Goal: Task Accomplishment & Management: Use online tool/utility

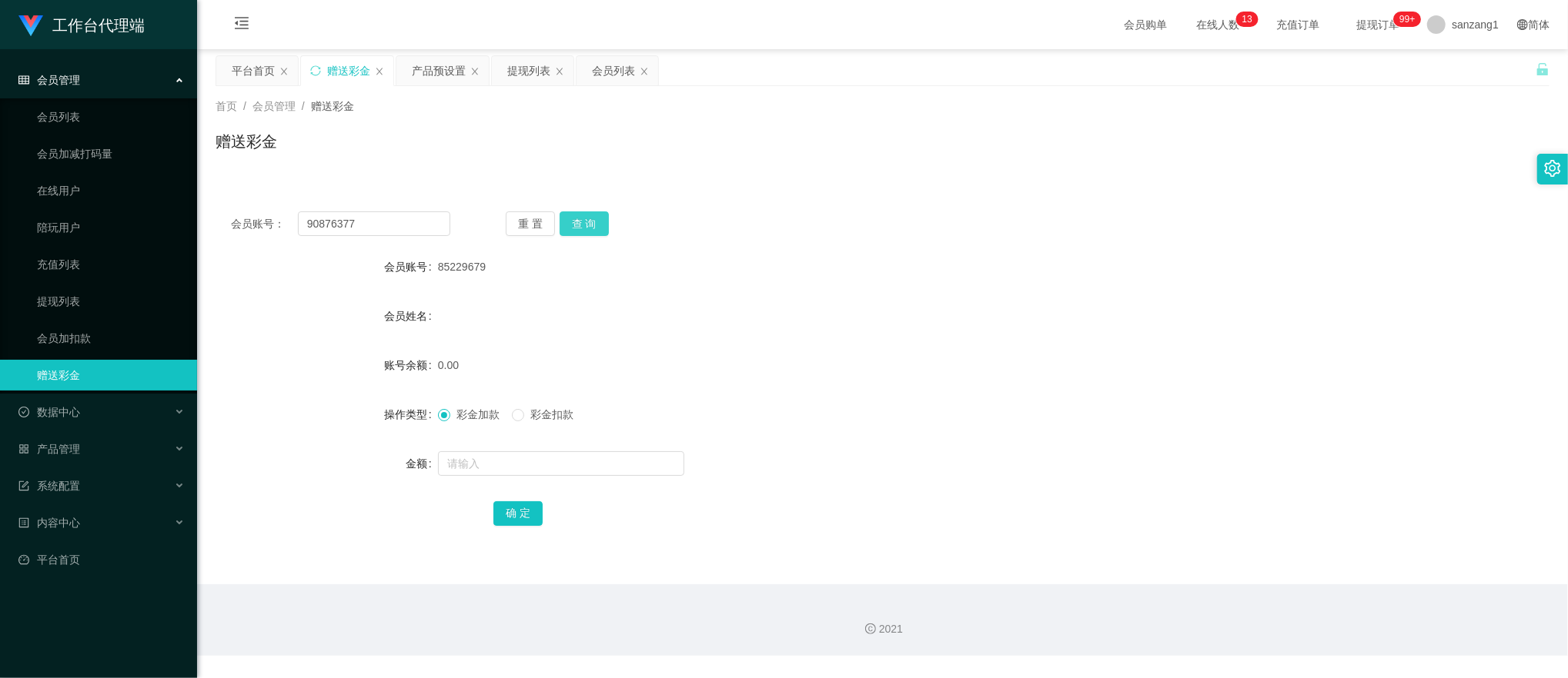
click at [568, 225] on button "查 询" at bounding box center [583, 224] width 49 height 25
drag, startPoint x: 368, startPoint y: 219, endPoint x: 263, endPoint y: 209, distance: 105.5
click at [263, 209] on div "会员账号： 90876377 重 置 查 询 会员账号 85229679 会员姓名 账号余额 0.00 操作类型 彩金加款 彩金扣款 金额 确 定" at bounding box center [883, 223] width 1334 height 56
paste input "Colalin199"
type input "Colalin1997"
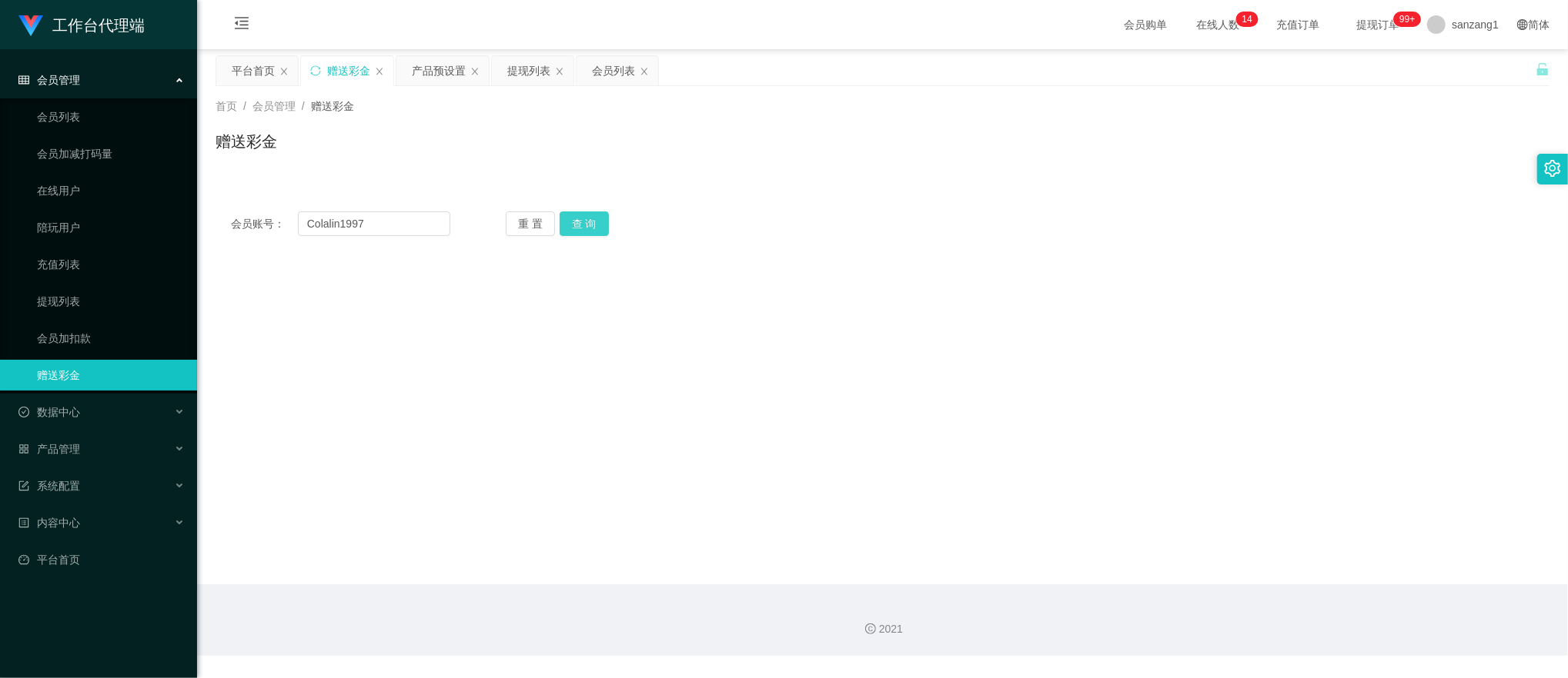
click at [606, 228] on button "查 询" at bounding box center [583, 224] width 49 height 25
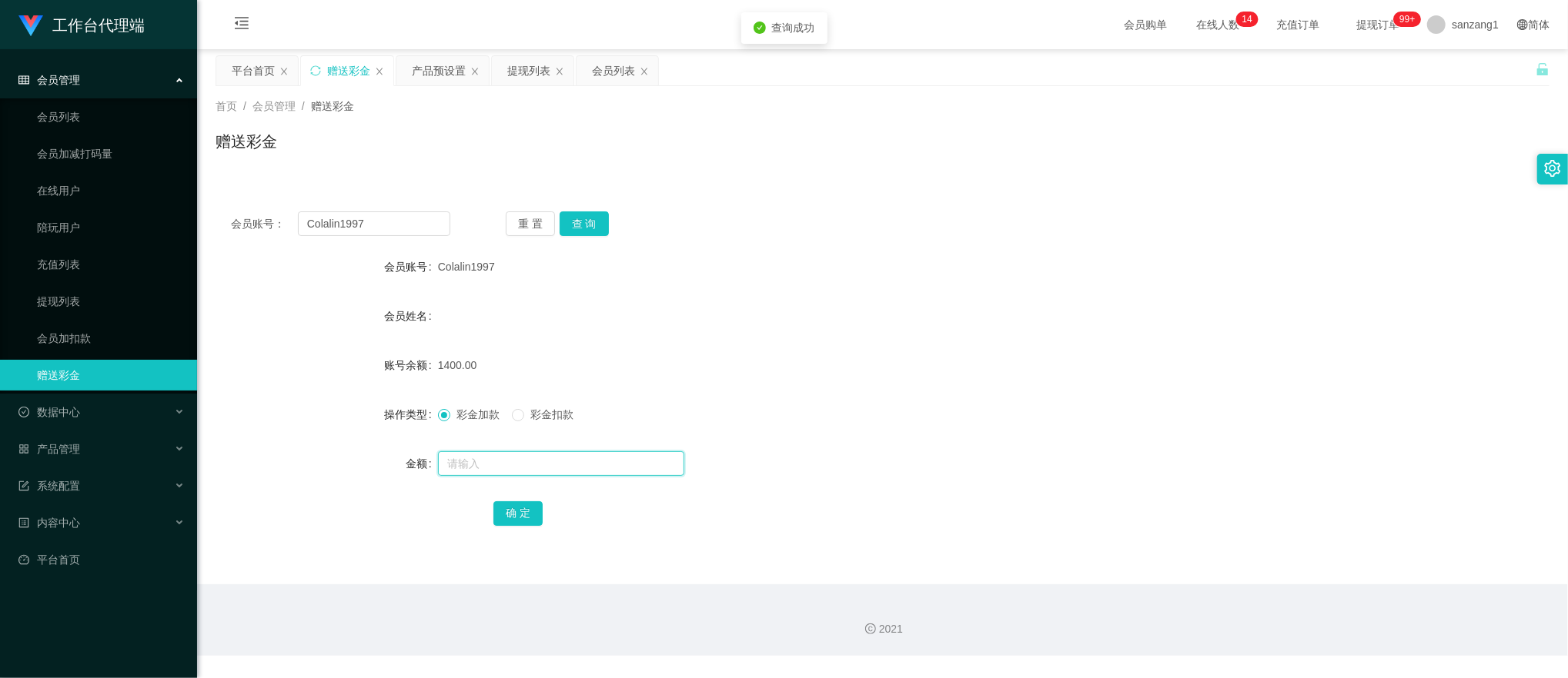
click at [471, 462] on input "text" at bounding box center [560, 464] width 247 height 25
type input "216"
click at [502, 518] on button "确 定" at bounding box center [517, 514] width 49 height 25
drag, startPoint x: 377, startPoint y: 213, endPoint x: 260, endPoint y: 206, distance: 117.2
click at [259, 206] on div "会员账号： Colalin1997 重 置 查 询 会员账号 Colalin1997 会员姓名 账号余额 1616.00 操作类型 彩金加款 彩金扣款 金额 …" at bounding box center [883, 379] width 1334 height 366
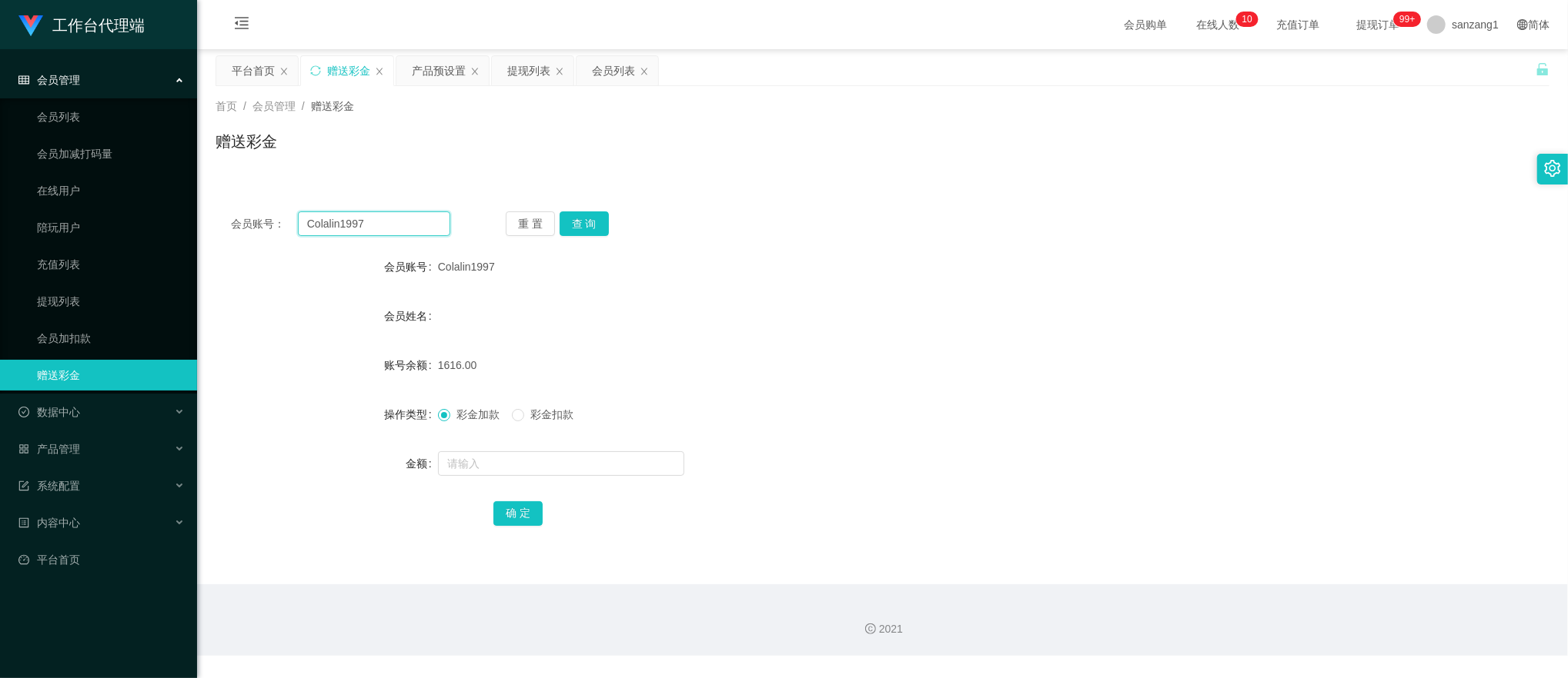
paste input "86984158"
type input "86984158"
click at [596, 225] on button "查 询" at bounding box center [583, 224] width 49 height 25
click at [472, 454] on input "text" at bounding box center [560, 464] width 247 height 25
type input "260"
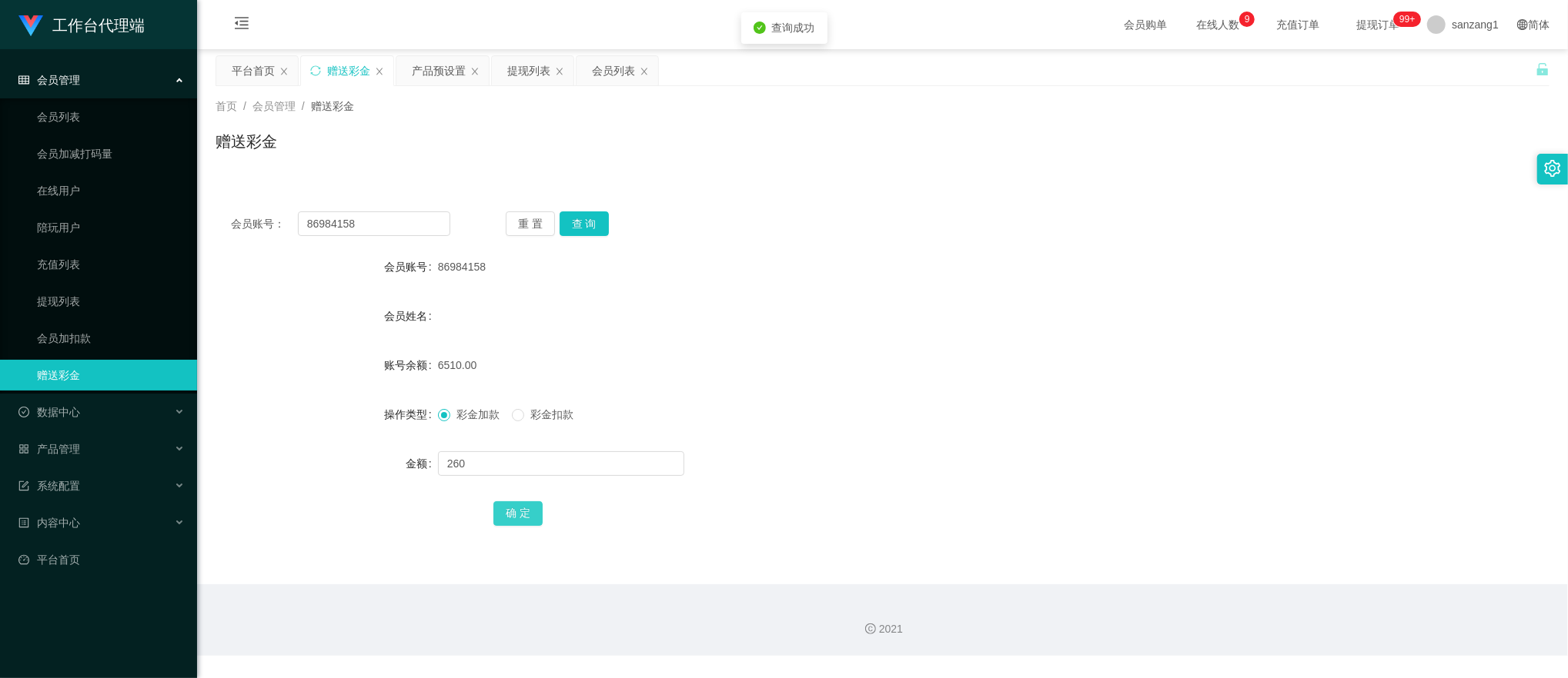
click at [508, 526] on button "确 定" at bounding box center [517, 514] width 49 height 25
drag, startPoint x: 372, startPoint y: 220, endPoint x: 266, endPoint y: 200, distance: 107.9
click at [266, 200] on div "会员账号： 86984158 重 置 查 询 会员账号 86984158 会员姓名 账号余额 6770.00 操作类型 彩金加款 彩金扣款 金额 确 定" at bounding box center [883, 379] width 1334 height 366
paste input "[PERSON_NAME]"
type input "[PERSON_NAME]"
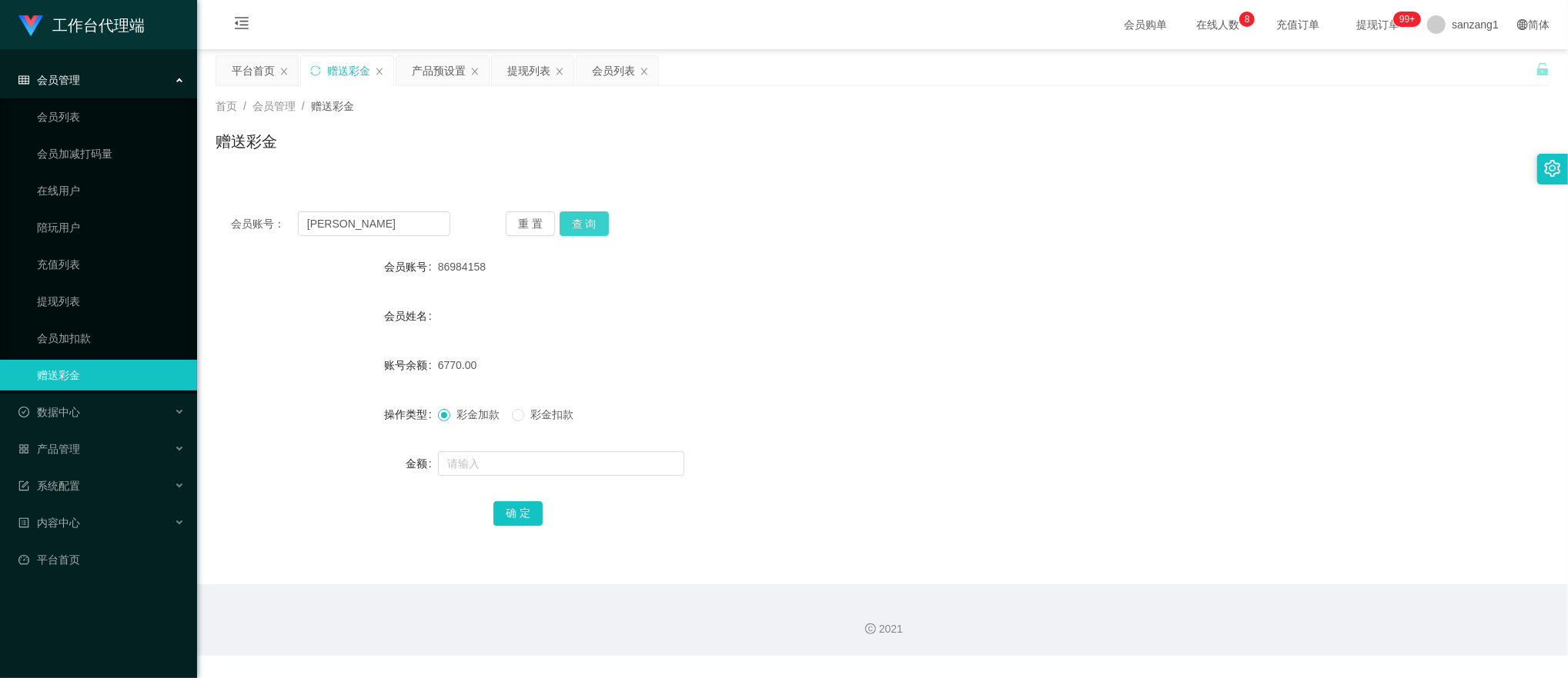
click at [591, 216] on button "查 询" at bounding box center [583, 224] width 49 height 25
